Goal: Complete application form

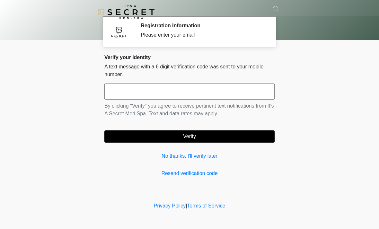
click at [188, 92] on input "text" at bounding box center [189, 91] width 170 height 16
type input "******"
click at [193, 133] on button "Verify" at bounding box center [189, 136] width 170 height 12
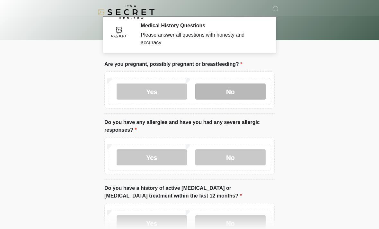
click at [231, 86] on label "No" at bounding box center [230, 91] width 70 height 16
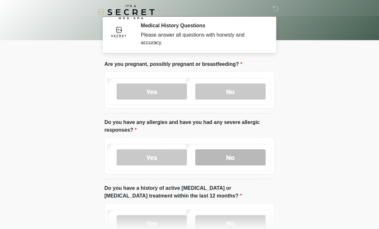
click at [235, 161] on label "No" at bounding box center [230, 157] width 70 height 16
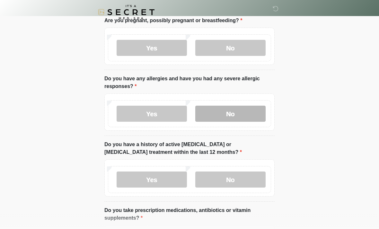
scroll to position [64, 0]
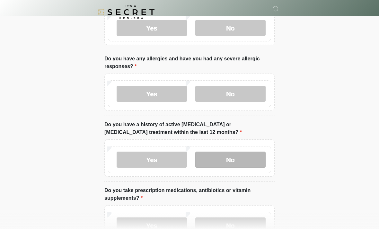
click at [242, 159] on label "No" at bounding box center [230, 159] width 70 height 16
click at [243, 219] on label "No" at bounding box center [230, 225] width 70 height 16
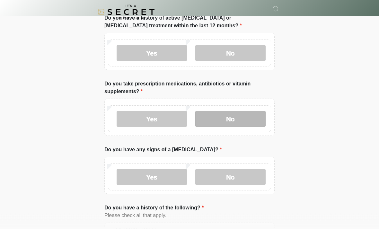
scroll to position [170, 0]
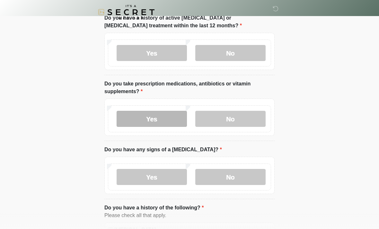
click at [166, 118] on label "Yes" at bounding box center [151, 119] width 70 height 16
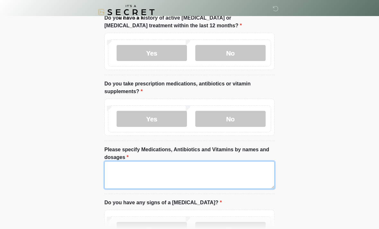
click at [168, 173] on textarea "Please specify Medications, Antibiotics and Vitamins by names and dosages" at bounding box center [189, 175] width 170 height 28
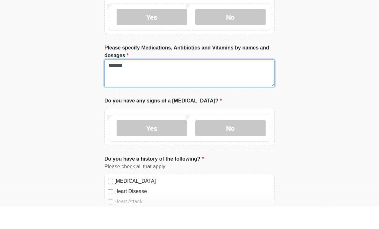
scroll to position [251, 0]
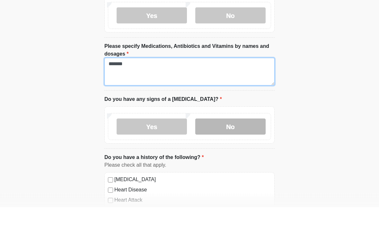
type textarea "*******"
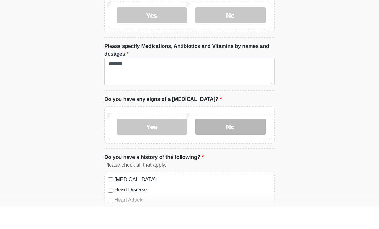
click at [242, 141] on label "No" at bounding box center [230, 149] width 70 height 16
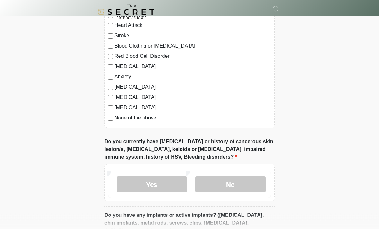
scroll to position [464, 0]
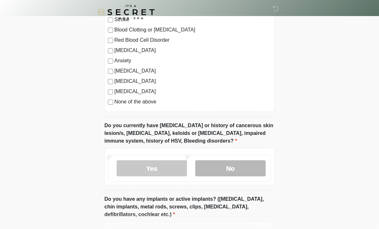
click at [241, 166] on label "No" at bounding box center [230, 168] width 70 height 16
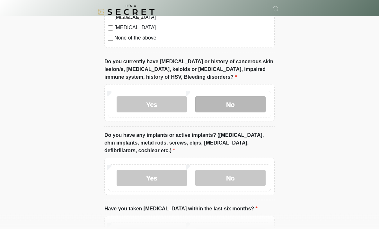
scroll to position [528, 0]
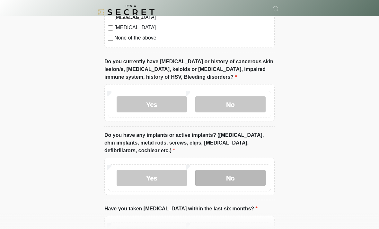
click at [251, 173] on label "No" at bounding box center [230, 178] width 70 height 16
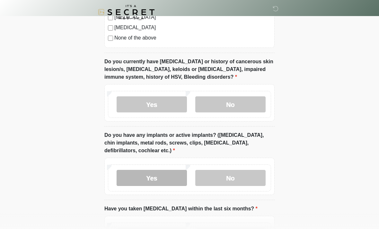
click at [158, 178] on label "Yes" at bounding box center [151, 178] width 70 height 16
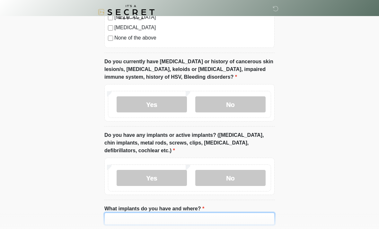
click at [195, 215] on input "What implants do you have and where?" at bounding box center [189, 218] width 170 height 12
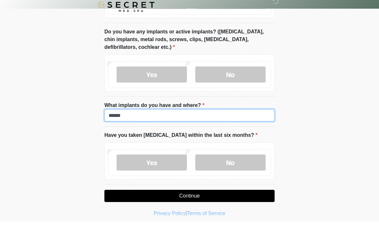
scroll to position [637, 0]
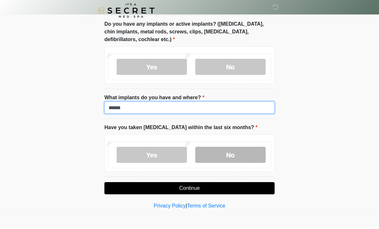
type input "******"
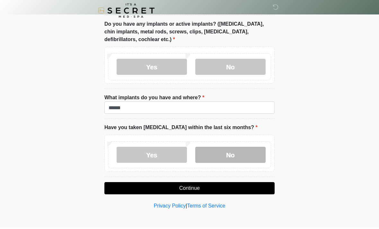
click at [242, 152] on label "No" at bounding box center [230, 156] width 70 height 16
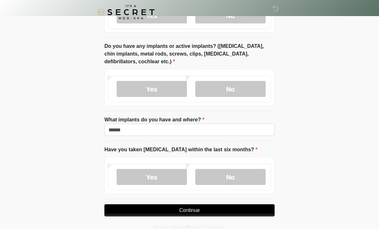
click at [237, 207] on button "Continue" at bounding box center [189, 210] width 170 height 12
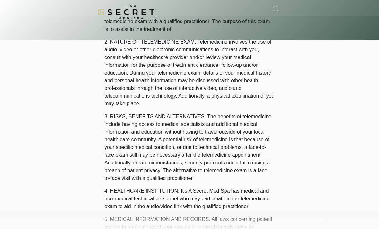
scroll to position [0, 0]
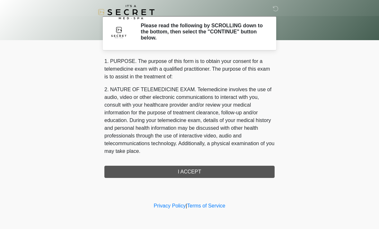
click at [214, 177] on div "1. PURPOSE. The purpose of this form is to obtain your consent for a telemedici…" at bounding box center [189, 117] width 170 height 120
click at [214, 169] on div "1. PURPOSE. The purpose of this form is to obtain your consent for a telemedici…" at bounding box center [189, 117] width 170 height 120
click at [193, 173] on div "1. PURPOSE. The purpose of this form is to obtain your consent for a telemedici…" at bounding box center [189, 117] width 170 height 120
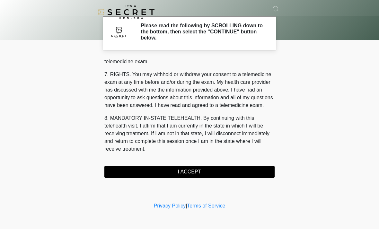
scroll to position [272, 0]
click at [206, 172] on button "I ACCEPT" at bounding box center [189, 172] width 170 height 12
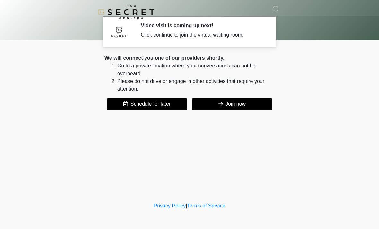
click at [247, 105] on button "Join now" at bounding box center [232, 104] width 80 height 12
